Goal: Navigation & Orientation: Understand site structure

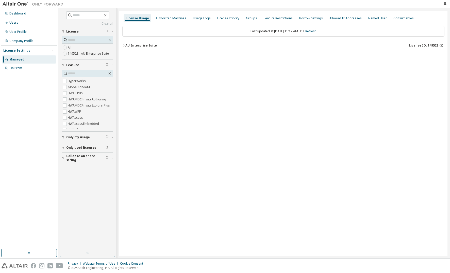
click at [125, 45] on icon "button" at bounding box center [123, 45] width 3 height 3
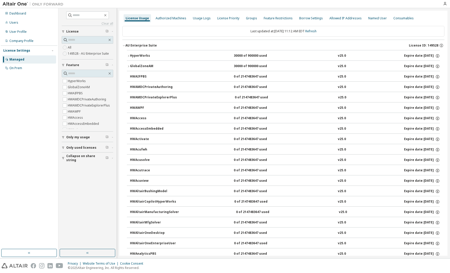
click at [128, 56] on icon "button" at bounding box center [128, 55] width 3 height 3
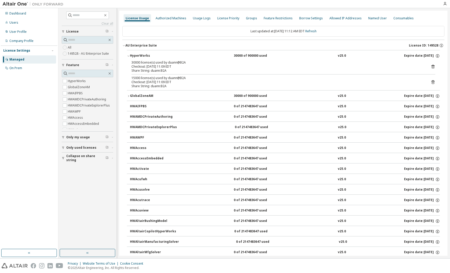
click at [128, 56] on icon "button" at bounding box center [128, 55] width 3 height 3
